Goal: Task Accomplishment & Management: Complete application form

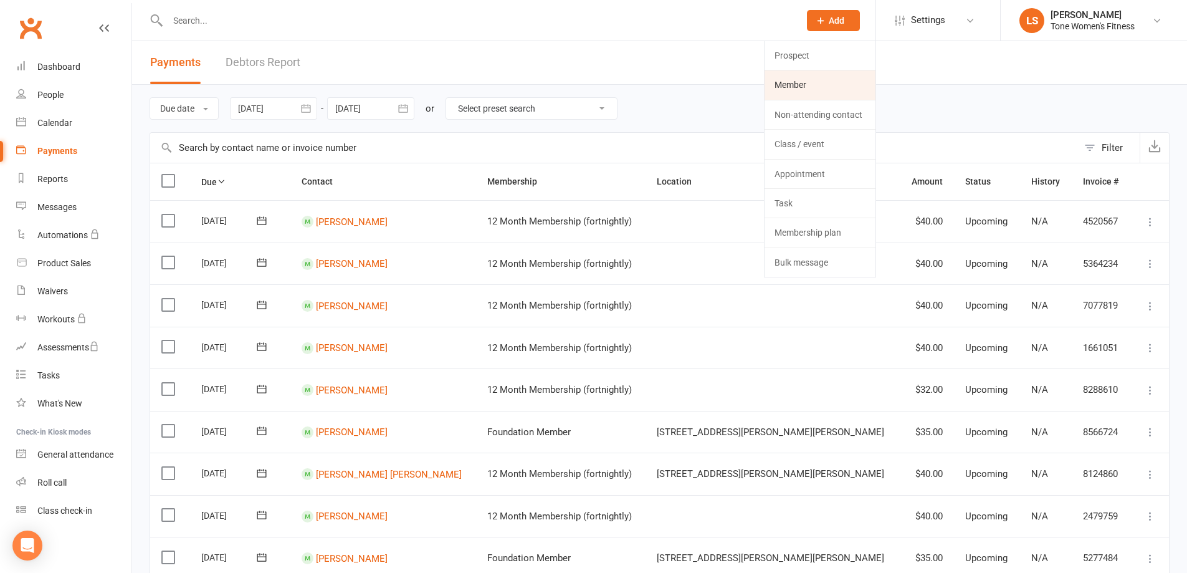
click at [808, 86] on link "Member" at bounding box center [820, 84] width 111 height 29
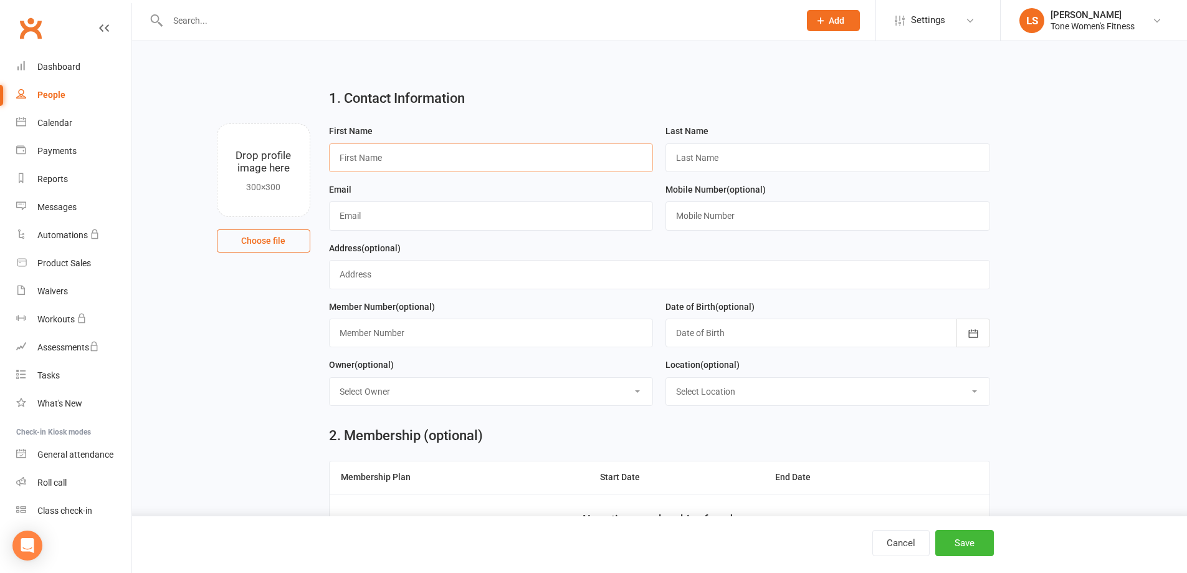
click at [376, 148] on input "text" at bounding box center [491, 157] width 325 height 29
type input "[PERSON_NAME]"
click at [686, 161] on input "text" at bounding box center [828, 157] width 325 height 29
type input "[PERSON_NAME]"
click at [359, 210] on input "text" at bounding box center [491, 215] width 325 height 29
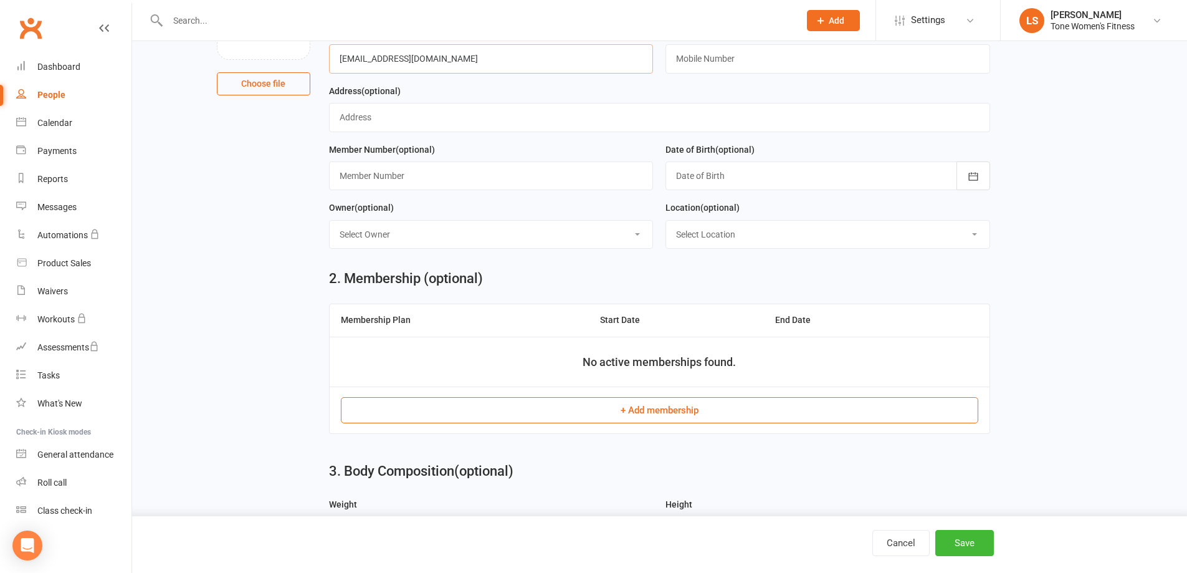
scroll to position [194, 0]
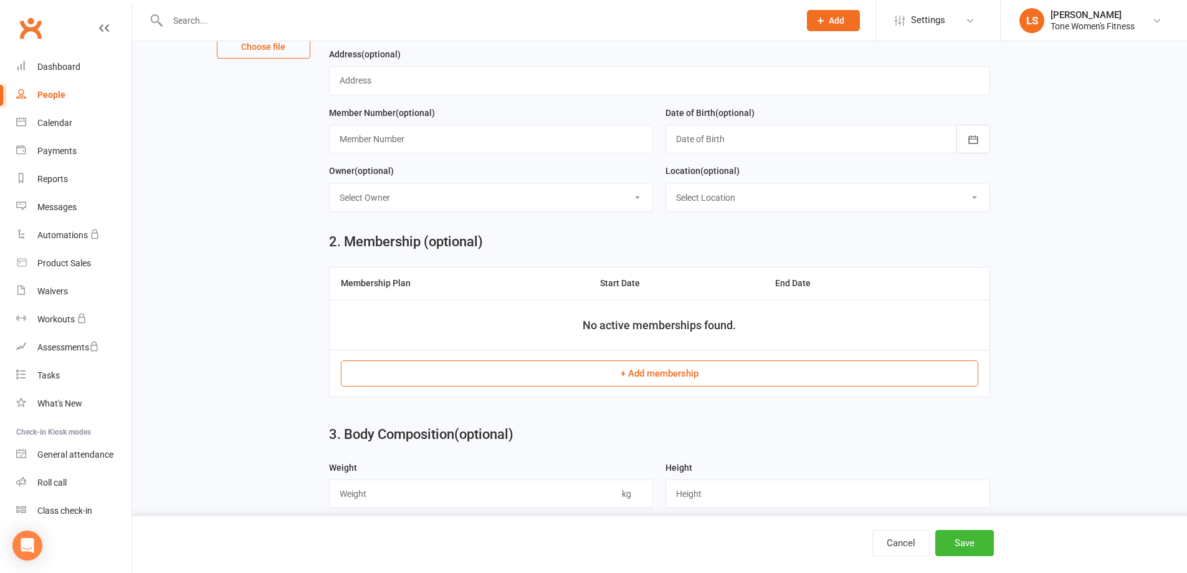
type input "[EMAIL_ADDRESS][DOMAIN_NAME]"
click at [740, 375] on button "+ Add membership" at bounding box center [660, 373] width 638 height 26
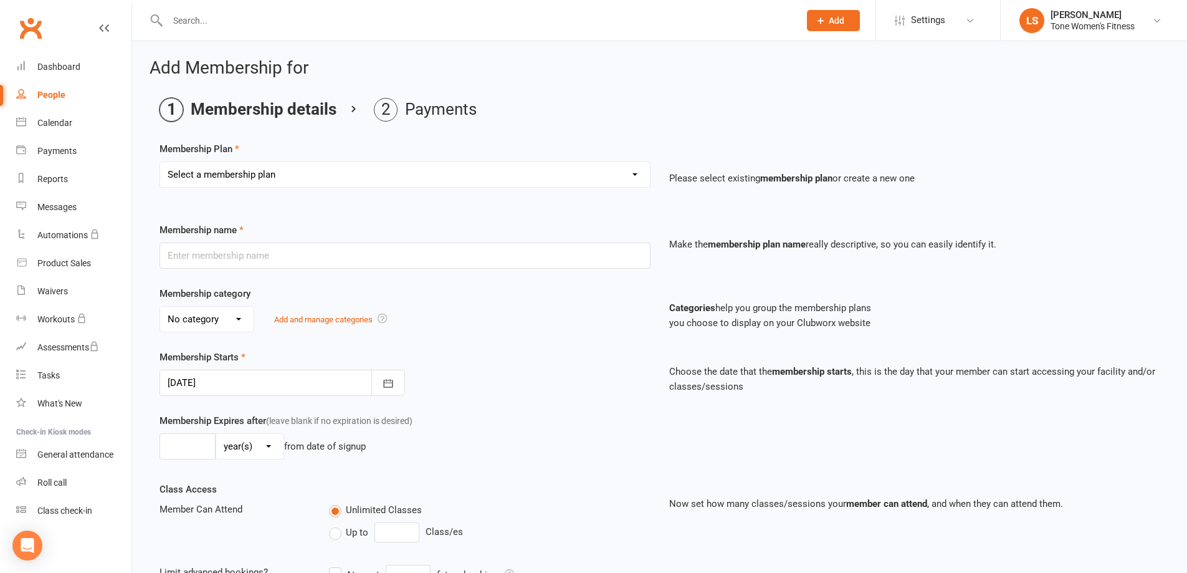
click at [192, 178] on select "Select a membership plan Create new Membership Plan Foundation Member Pre-Payme…" at bounding box center [405, 174] width 490 height 25
select select "2"
click at [160, 162] on select "Select a membership plan Create new Membership Plan Foundation Member Pre-Payme…" at bounding box center [405, 174] width 490 height 25
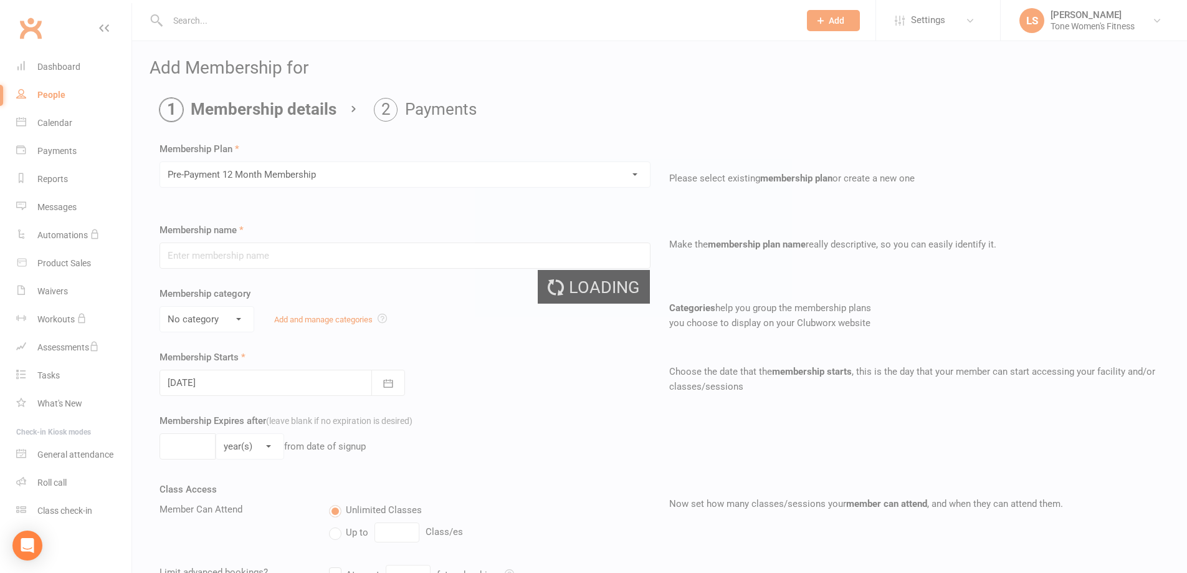
type input "Pre-Payment 12 Month Membership"
select select "0"
type input "0"
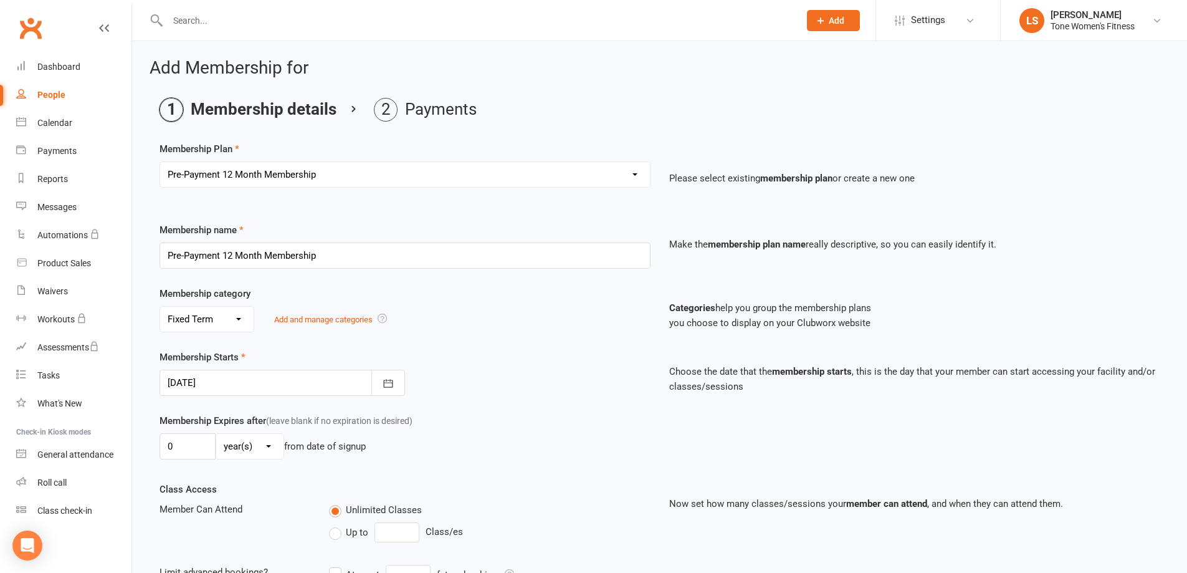
click at [189, 320] on select "No category Fixed Term Month to Month Ongoing" at bounding box center [206, 319] width 93 height 25
click at [160, 307] on select "No category Fixed Term Month to Month Ongoing" at bounding box center [206, 319] width 93 height 25
click at [192, 383] on div at bounding box center [283, 383] width 246 height 26
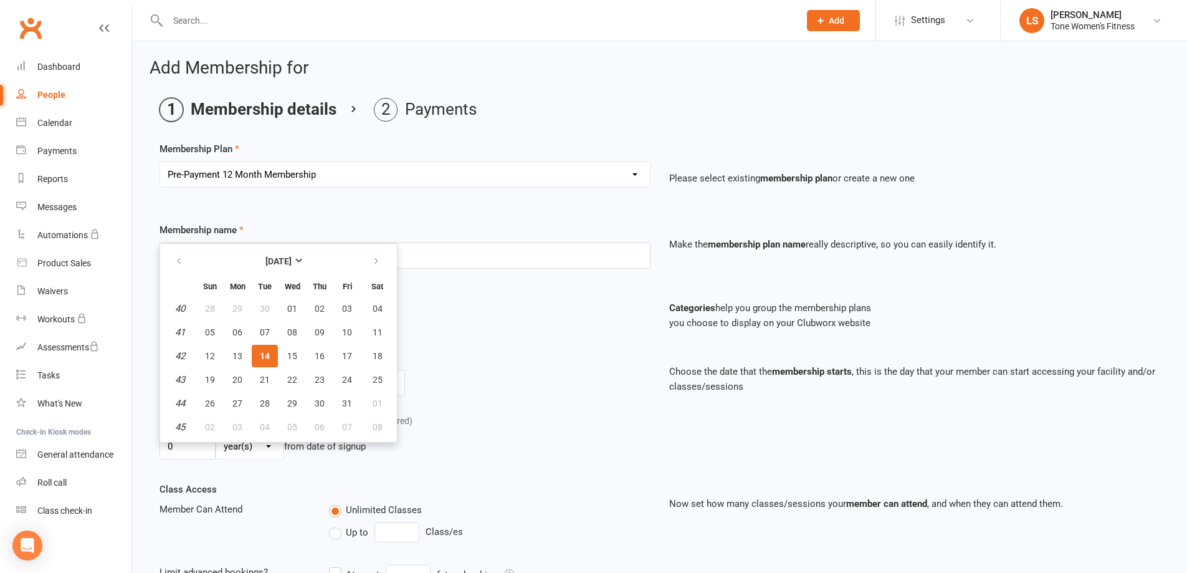
click at [495, 350] on div "Membership Starts [DATE] [DATE] Sun Mon Tue Wed Thu Fri Sat 40 28 29 30 01 02 0…" at bounding box center [405, 373] width 510 height 46
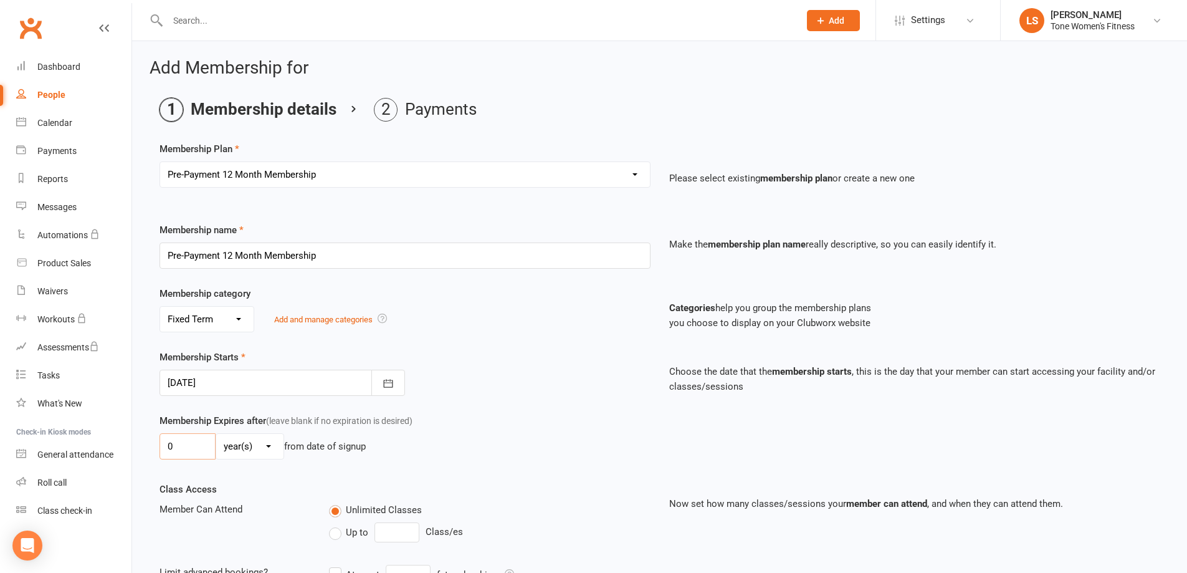
click at [180, 452] on input "0" at bounding box center [188, 446] width 56 height 26
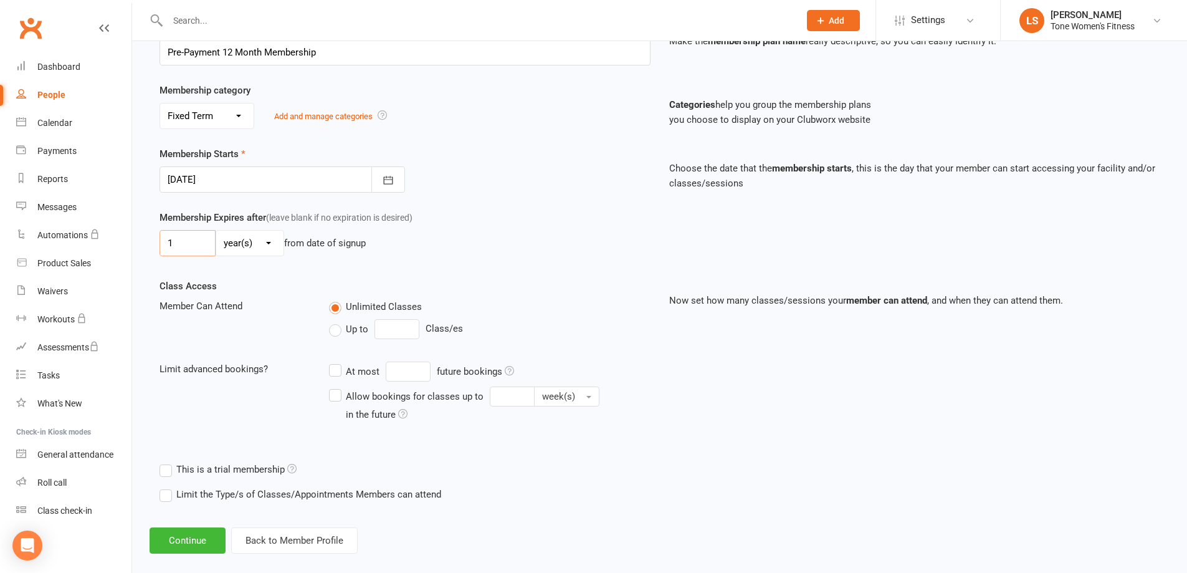
scroll to position [219, 0]
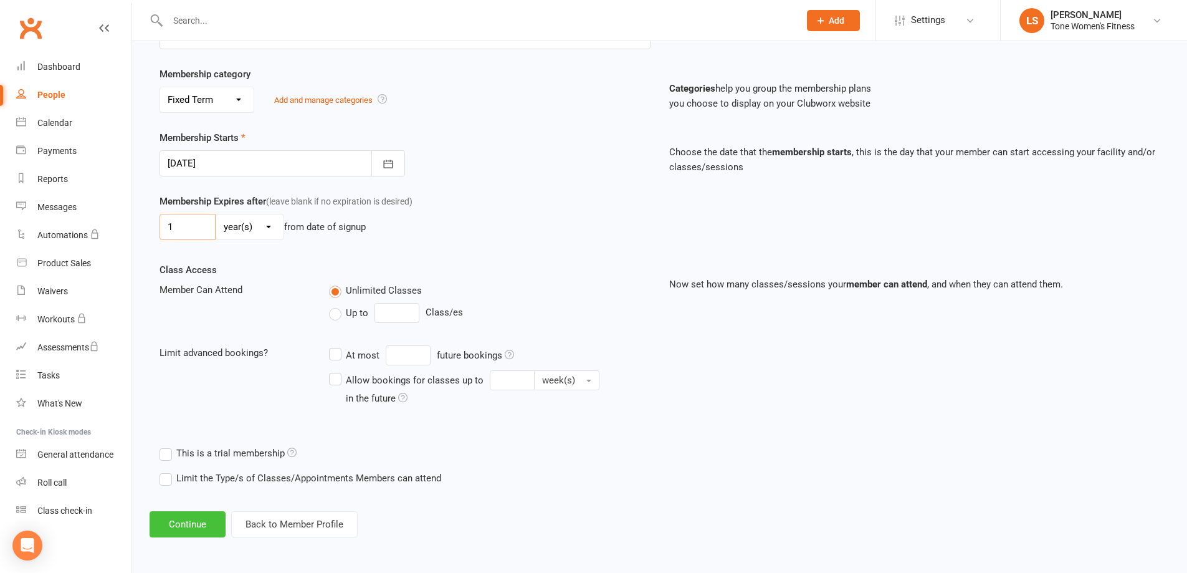
type input "1"
click at [163, 520] on button "Continue" at bounding box center [188, 524] width 76 height 26
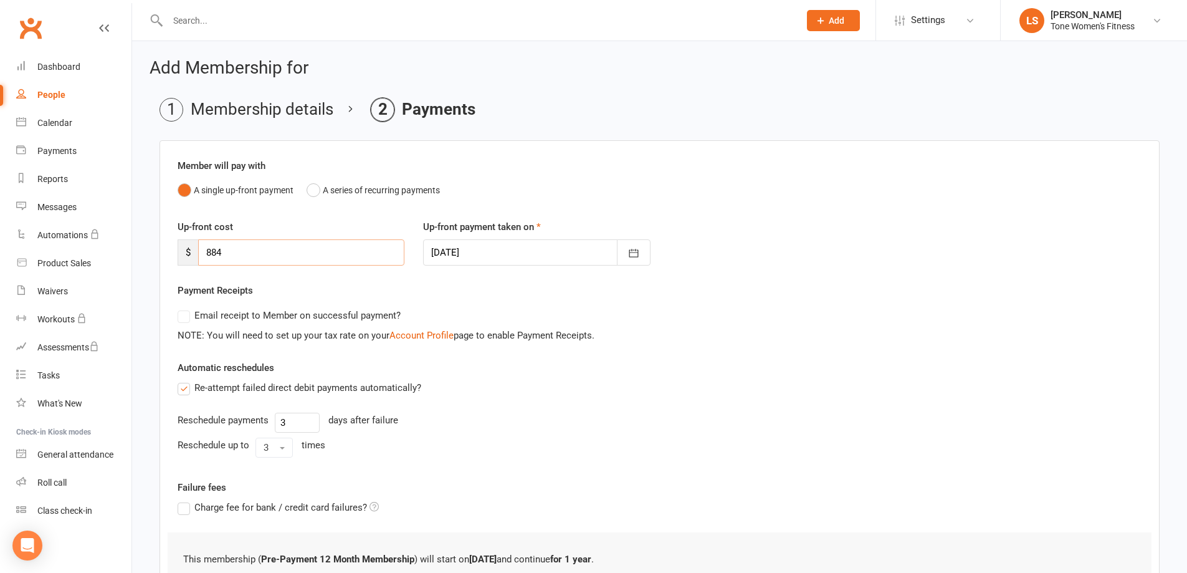
click at [239, 257] on input "884" at bounding box center [301, 252] width 206 height 26
type input "8"
type input "699"
click at [181, 387] on label "Re-attempt failed direct debit payments automatically?" at bounding box center [300, 387] width 244 height 15
click at [181, 380] on input "Re-attempt failed direct debit payments automatically?" at bounding box center [182, 380] width 8 height 0
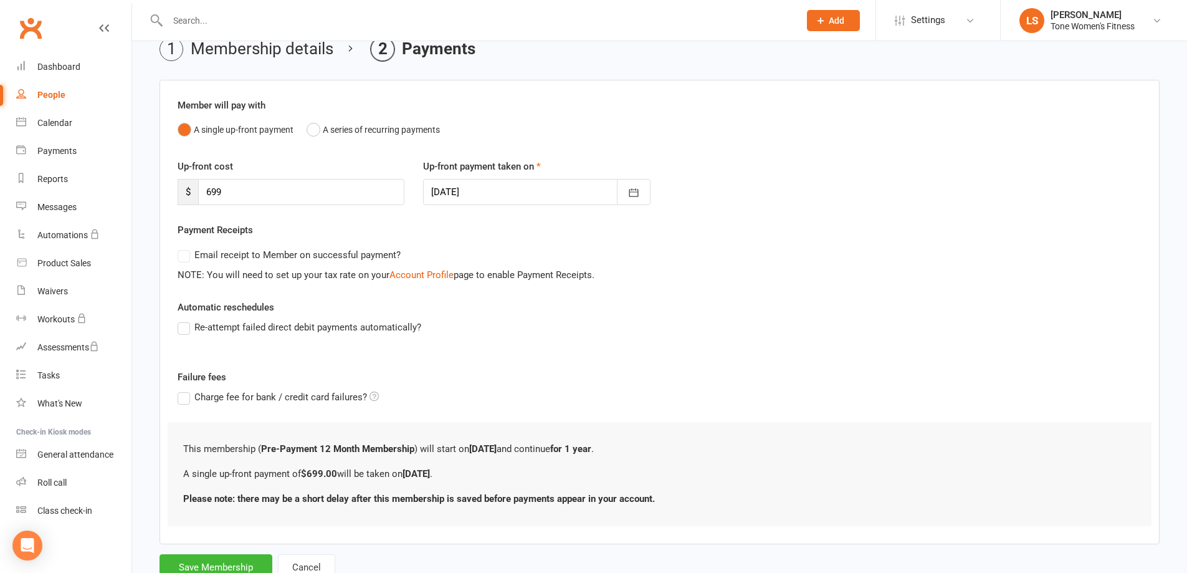
scroll to position [69, 0]
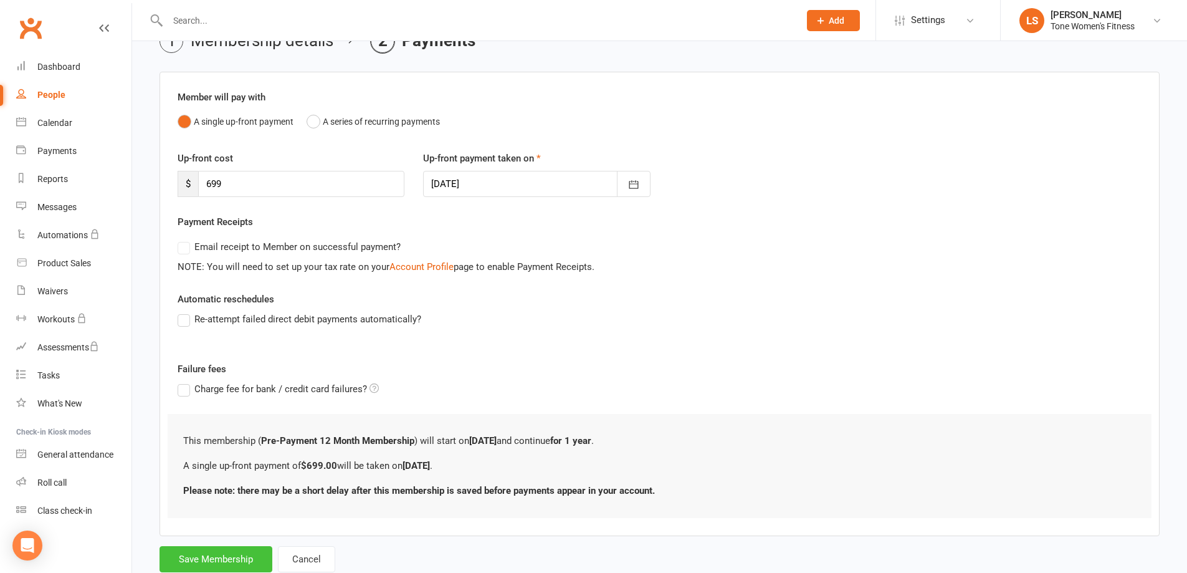
click at [199, 553] on button "Save Membership" at bounding box center [216, 559] width 113 height 26
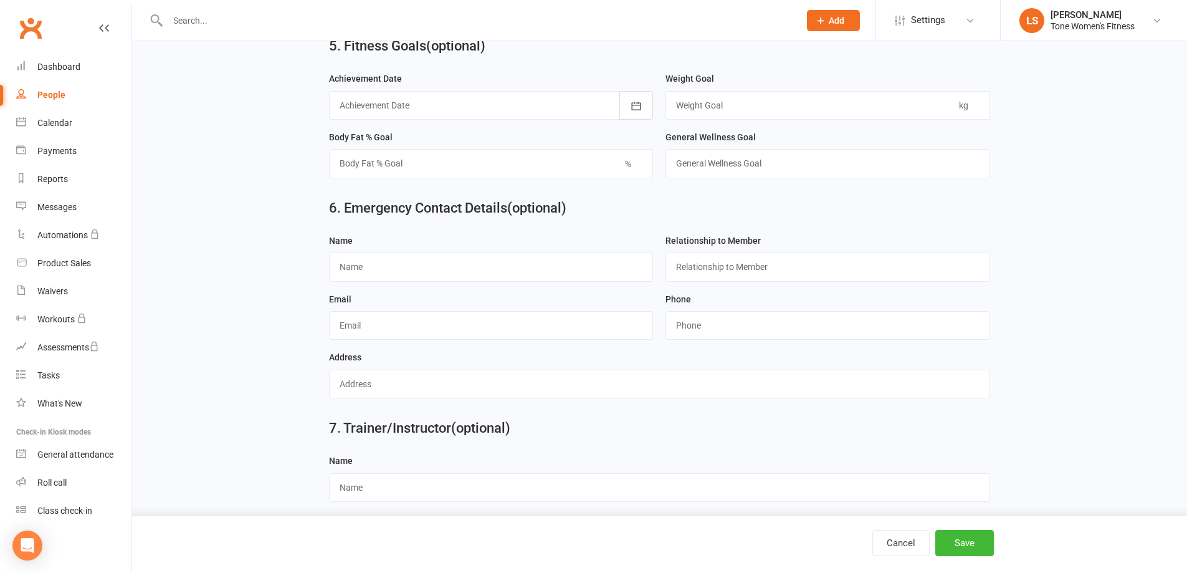
scroll to position [975, 0]
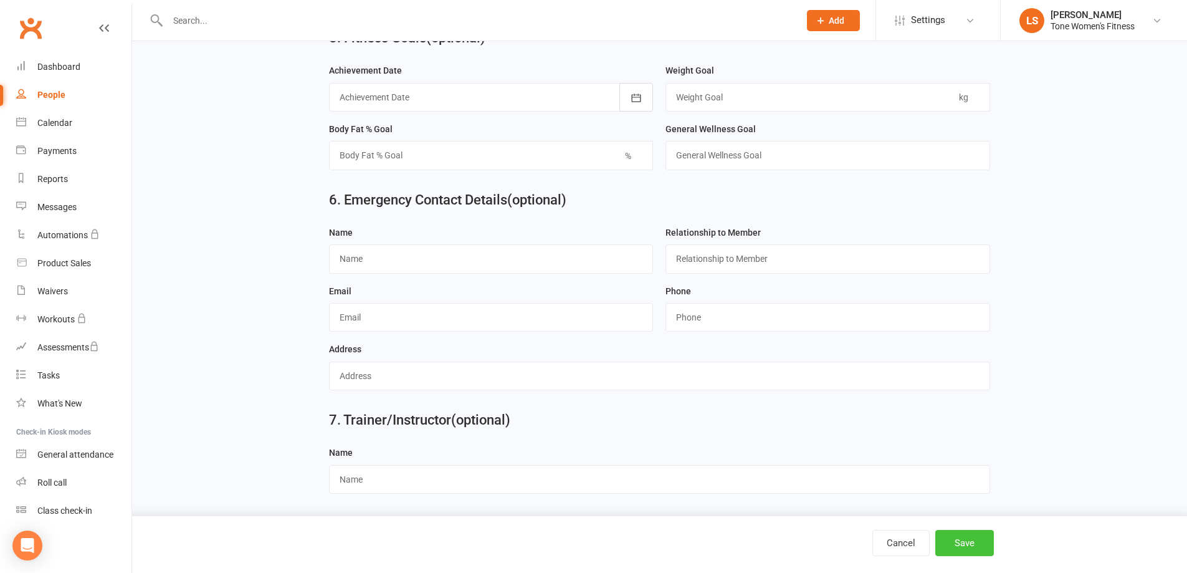
click at [960, 542] on button "Save" at bounding box center [965, 543] width 59 height 26
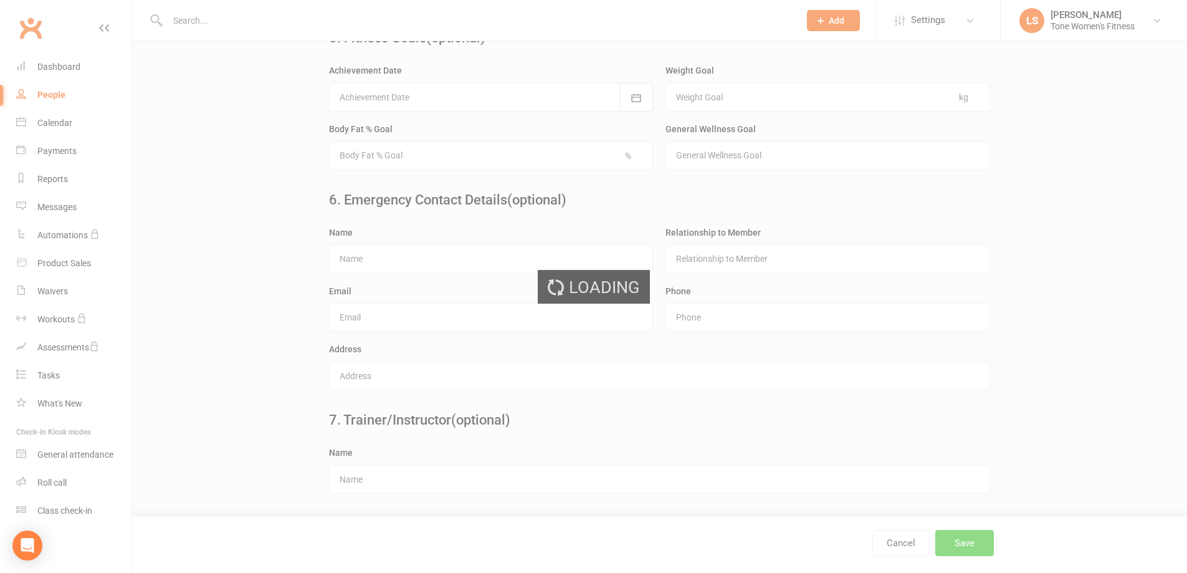
scroll to position [0, 0]
